Goal: Information Seeking & Learning: Check status

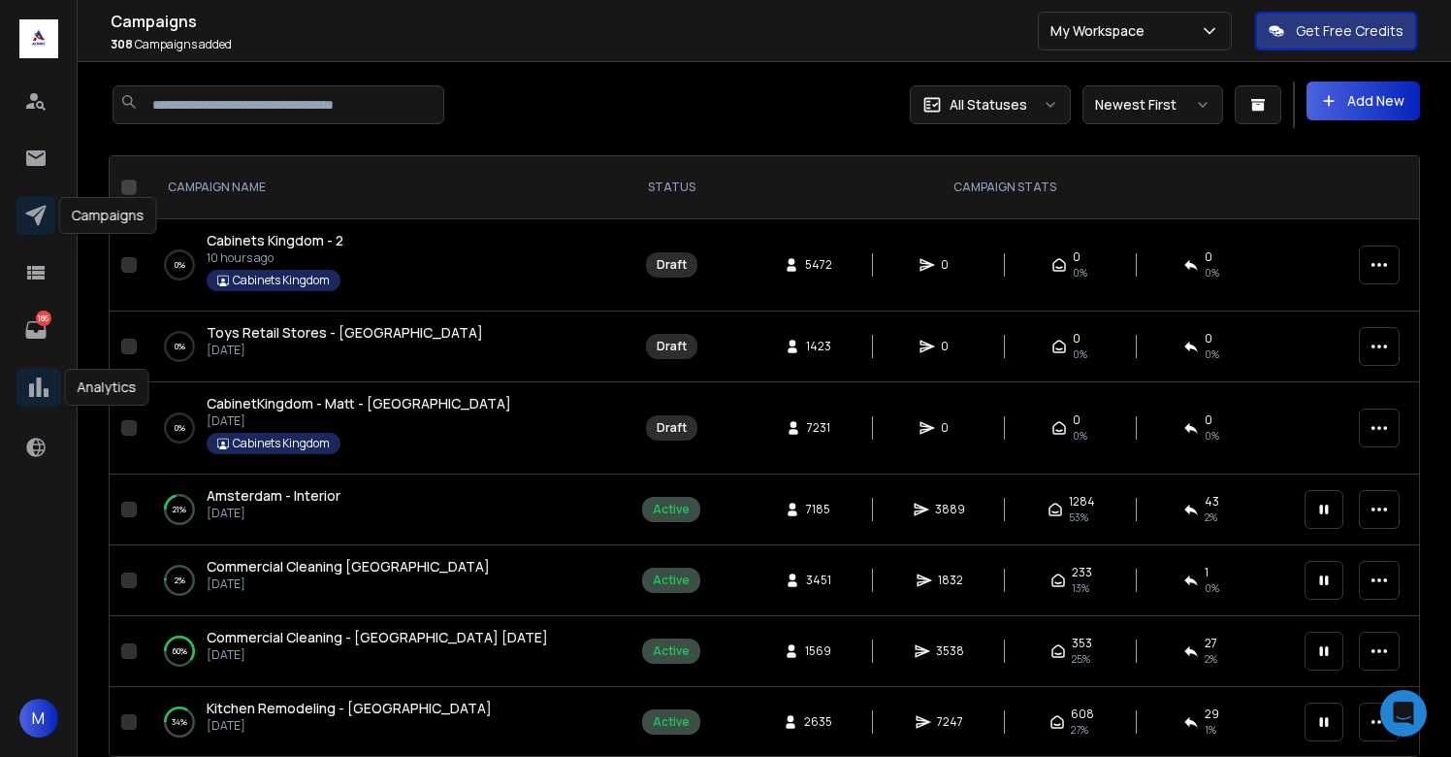
click at [31, 393] on icon at bounding box center [38, 386] width 19 height 19
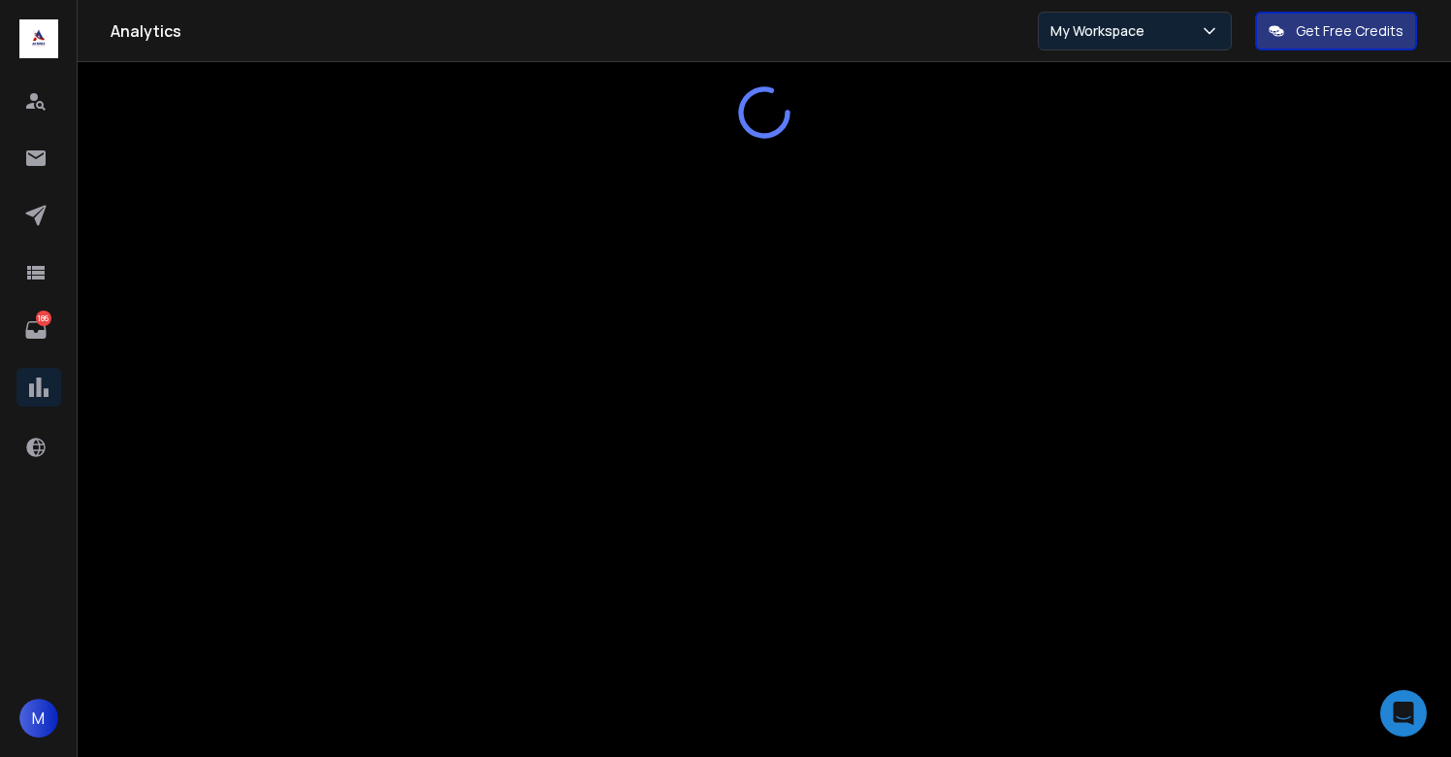
click at [1115, 33] on p "My Workspace" at bounding box center [1102, 30] width 102 height 19
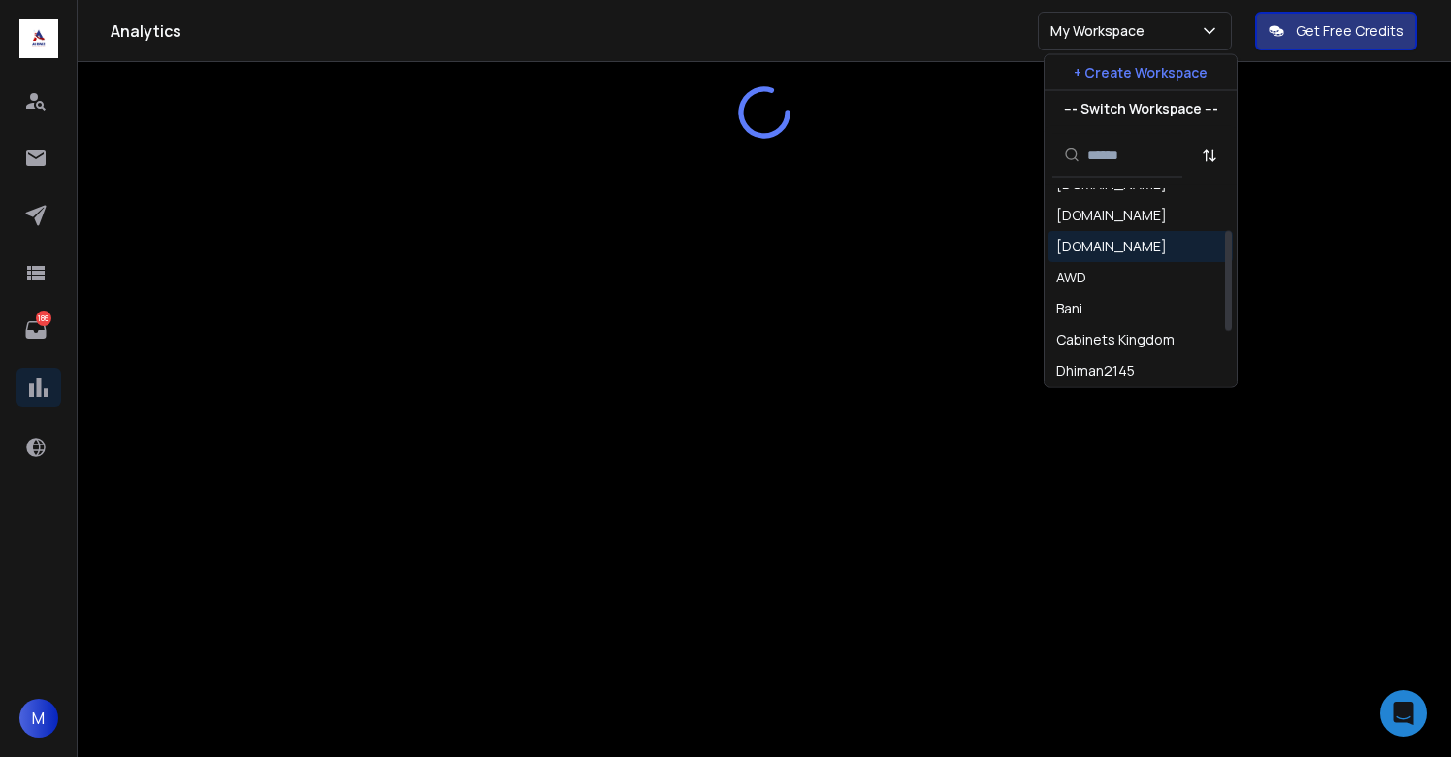
scroll to position [85, 0]
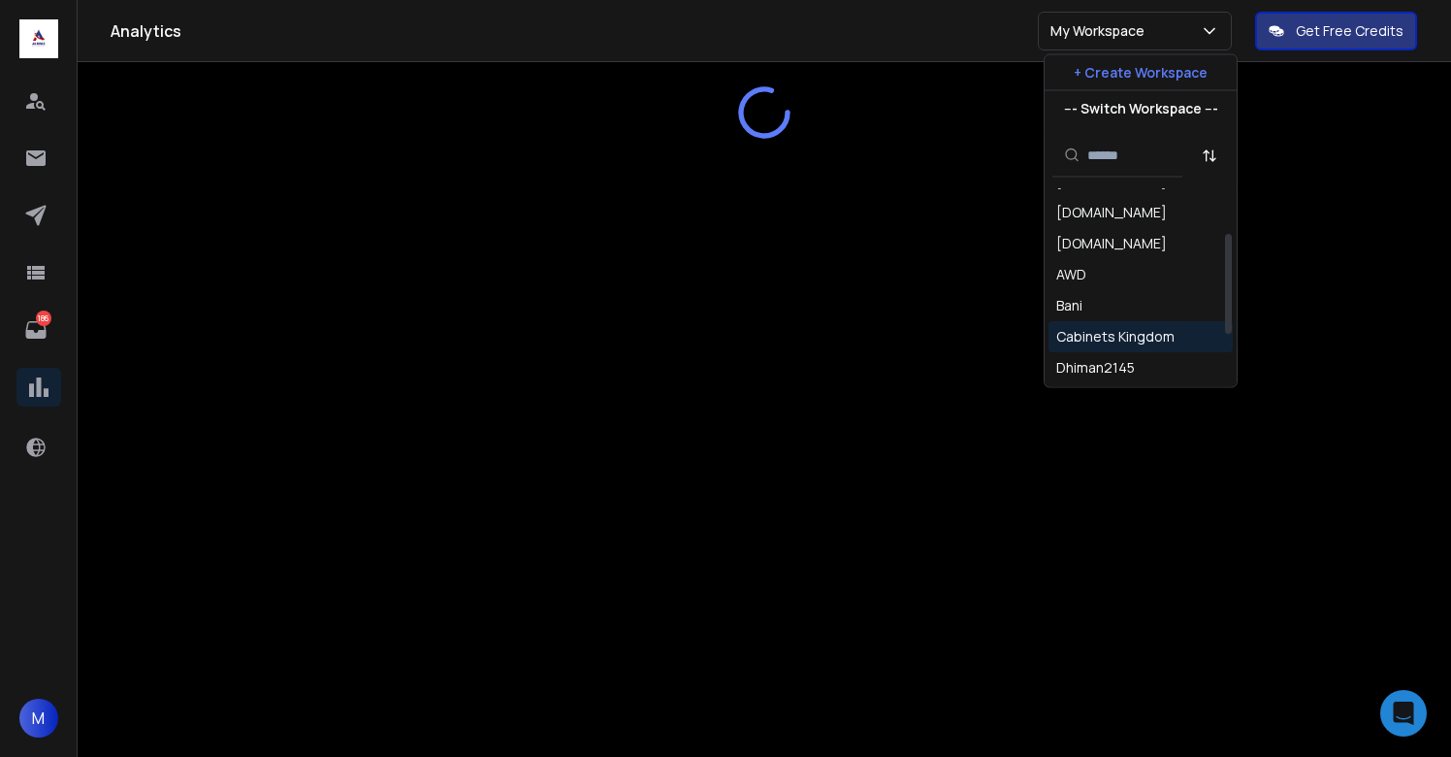
click at [1111, 327] on div "Cabinets Kingdom" at bounding box center [1115, 336] width 118 height 19
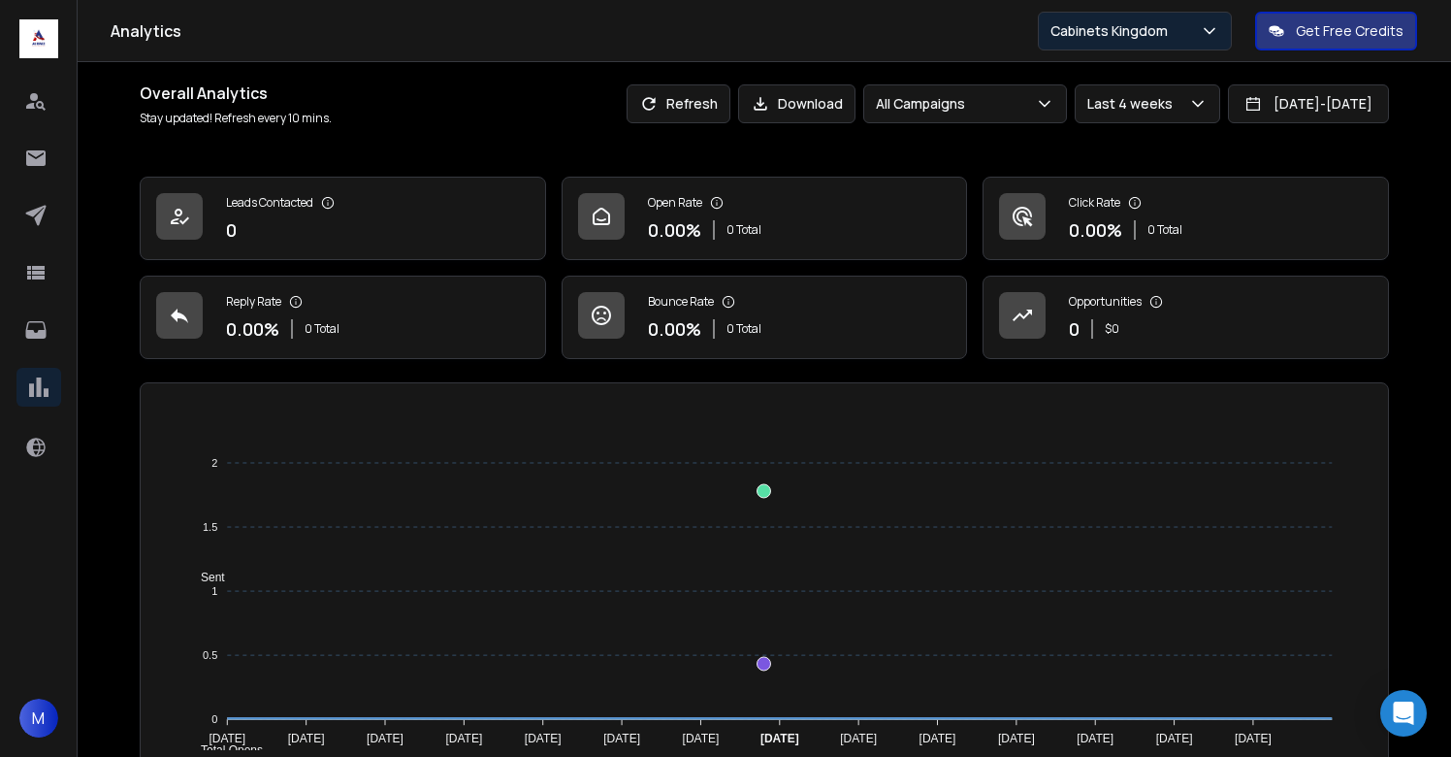
click at [1161, 28] on p "Cabinets Kingdom" at bounding box center [1113, 30] width 125 height 19
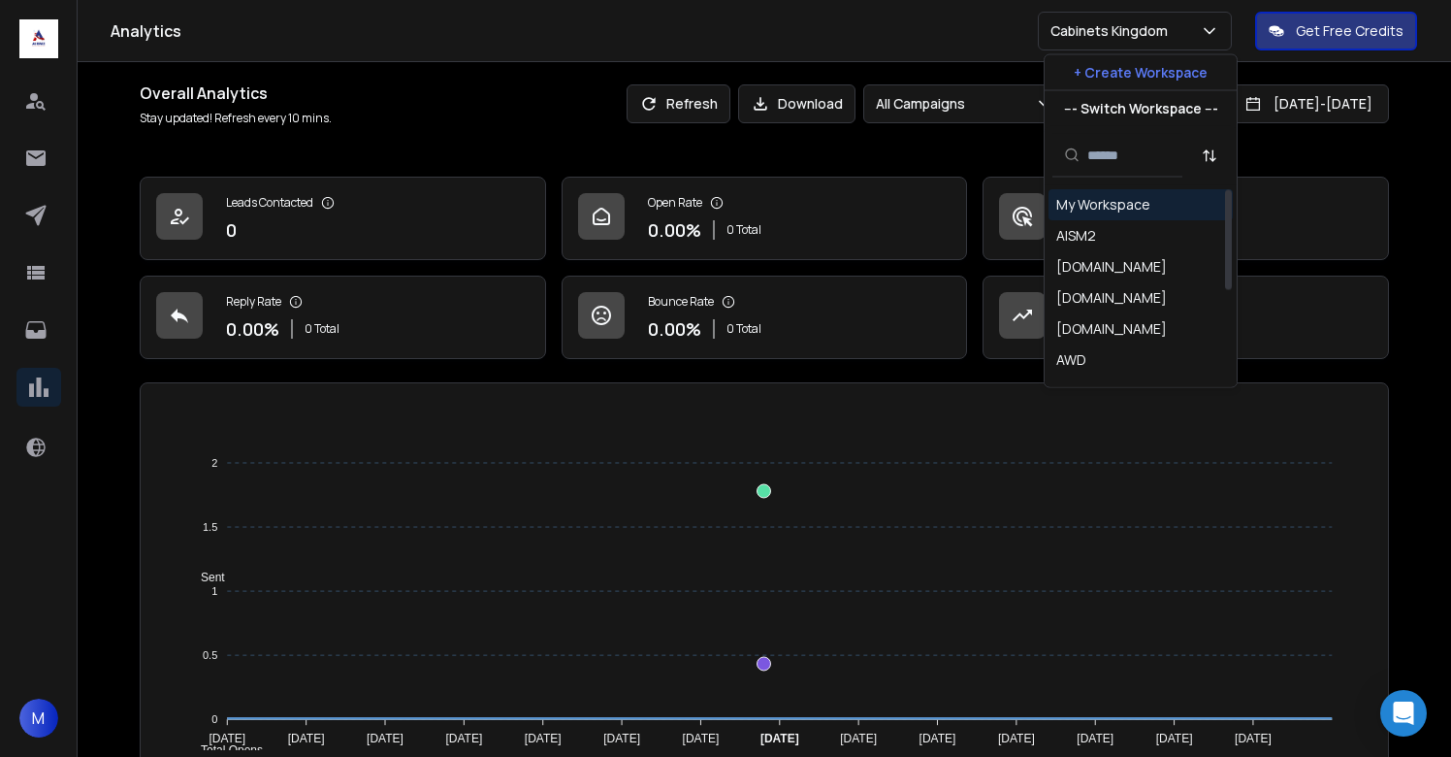
click at [1102, 202] on div "My Workspace" at bounding box center [1103, 204] width 94 height 19
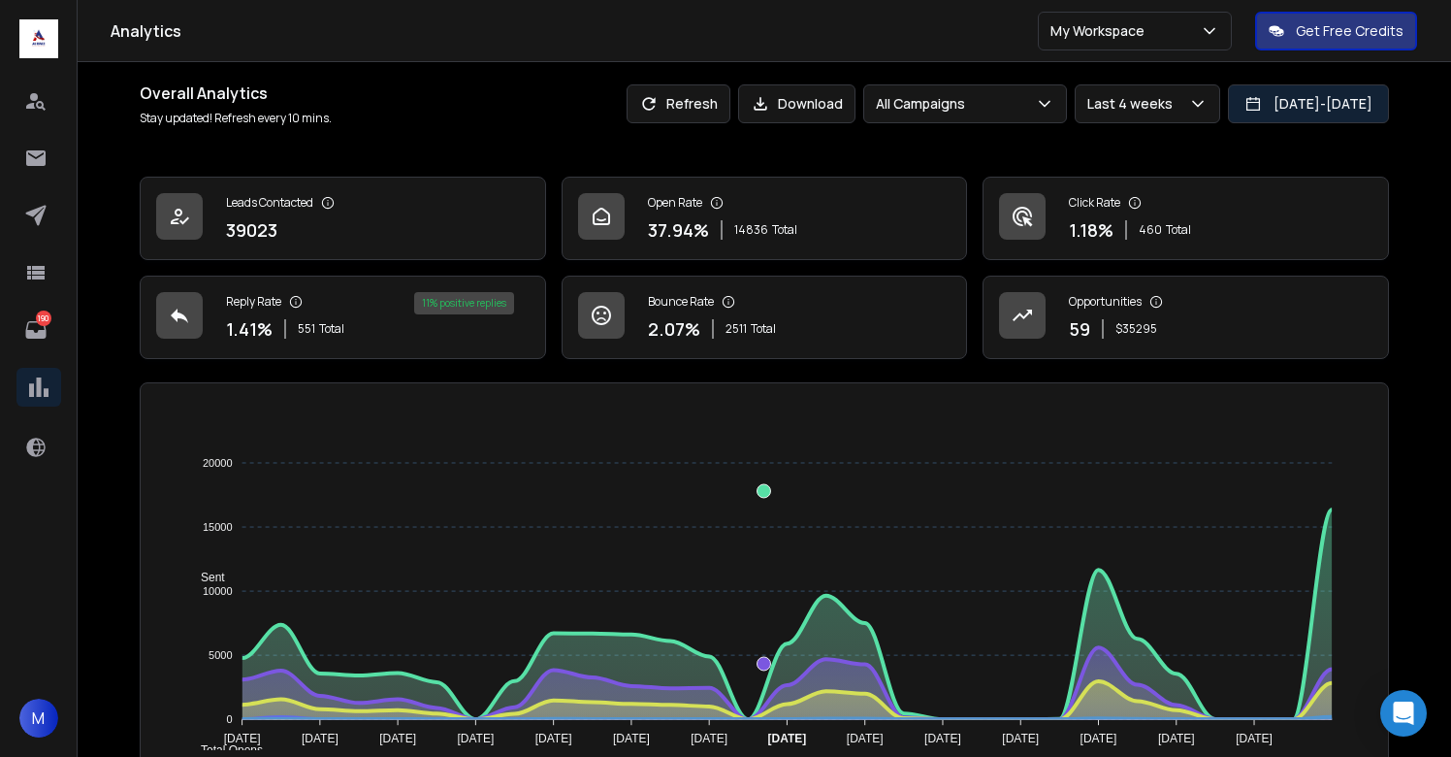
click at [1275, 116] on button "18 Aug 2025 - 15 Sep 2025" at bounding box center [1308, 103] width 161 height 39
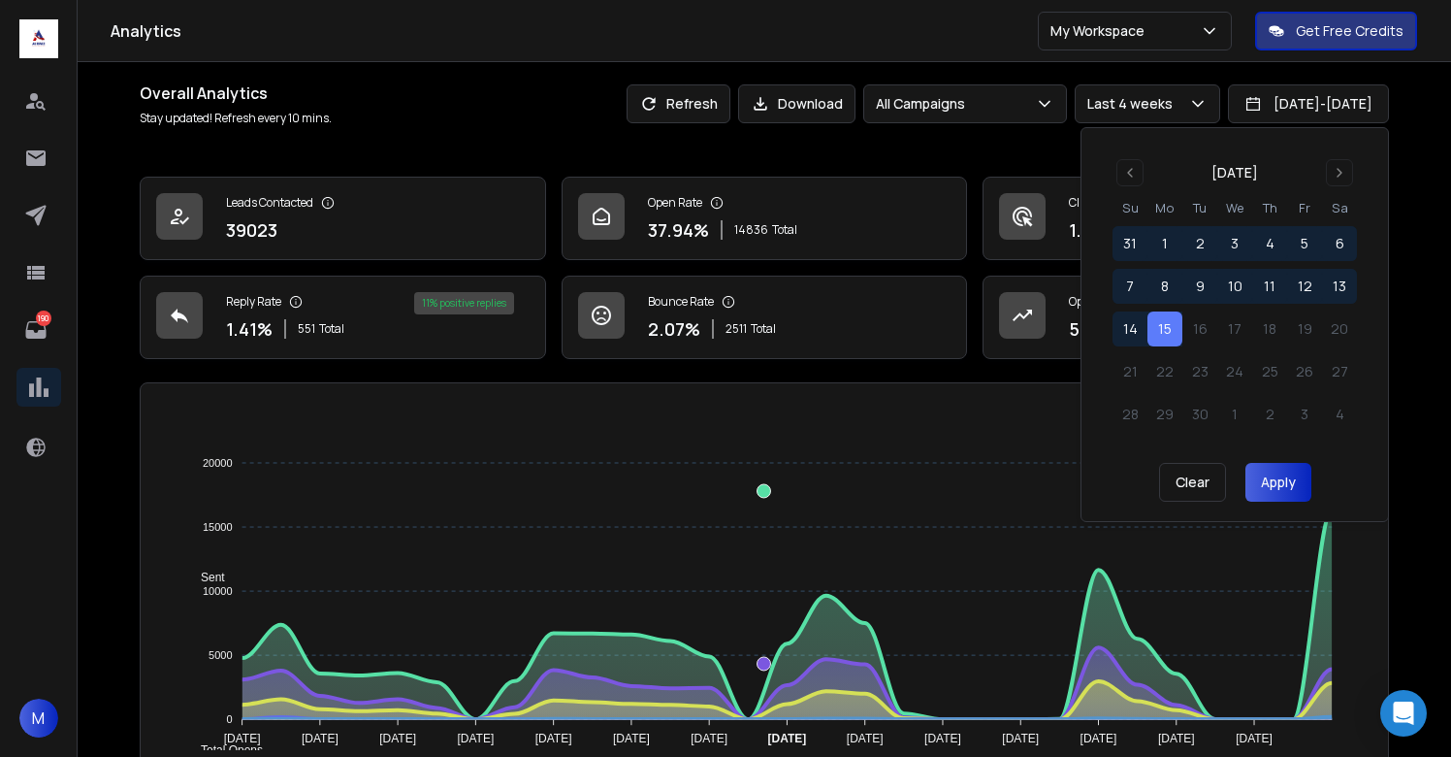
click at [1172, 321] on button "15" at bounding box center [1165, 328] width 35 height 35
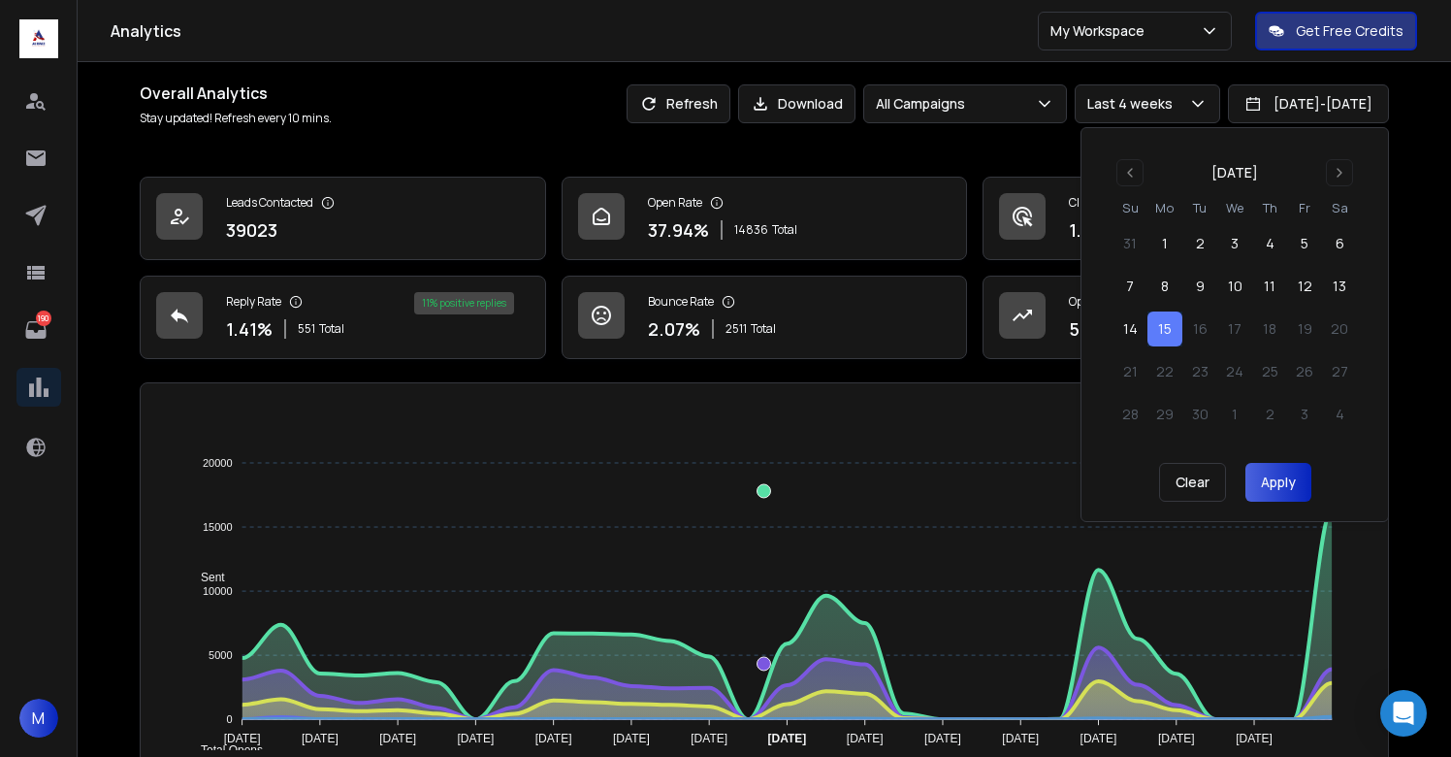
click at [1284, 487] on button "Apply" at bounding box center [1279, 482] width 66 height 39
